Goal: Task Accomplishment & Management: Use online tool/utility

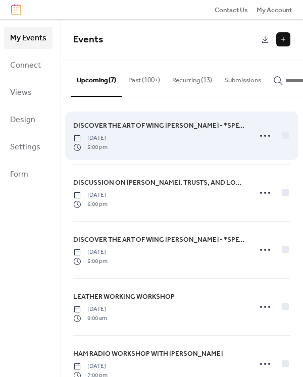
click at [141, 126] on span "DISCOVER THE ART OF WING [PERSON_NAME] - *SPECIAL DATE*" at bounding box center [159, 126] width 172 height 10
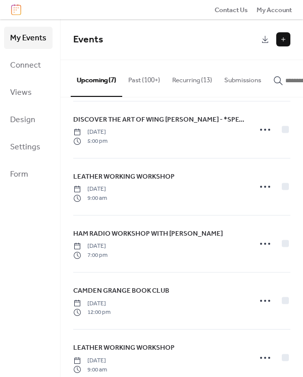
scroll to position [128, 0]
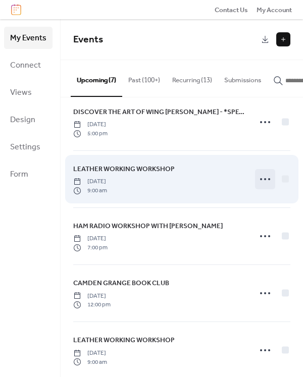
click at [258, 181] on icon at bounding box center [265, 179] width 16 height 16
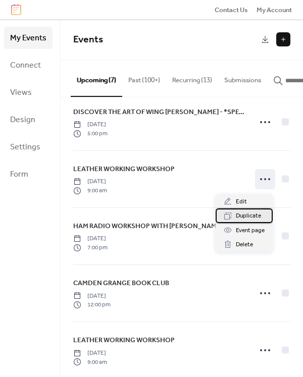
click at [244, 215] on span "Duplicate" at bounding box center [248, 216] width 25 height 10
